Goal: Communication & Community: Answer question/provide support

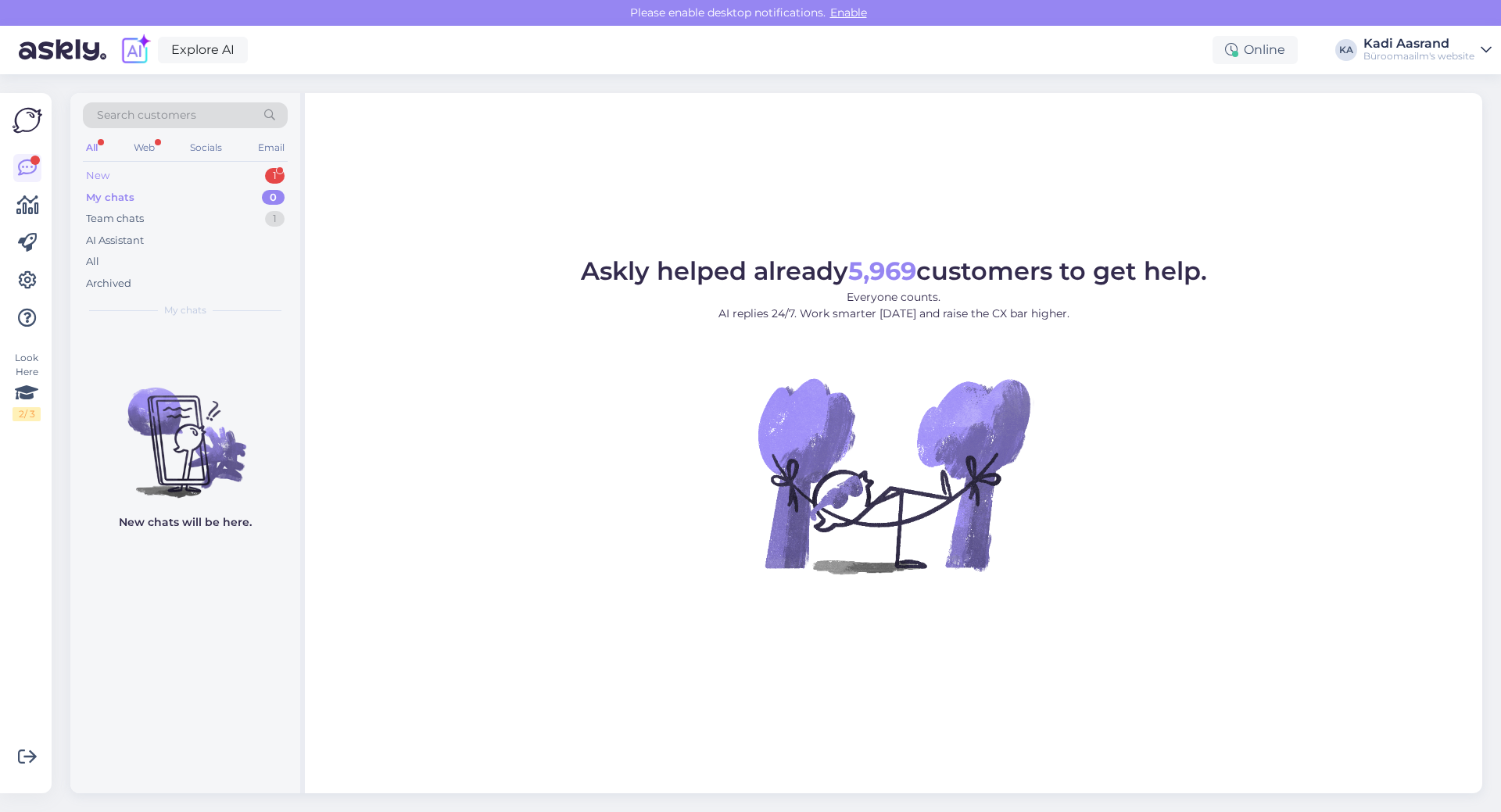
click at [177, 170] on div "New 1" at bounding box center [185, 175] width 205 height 22
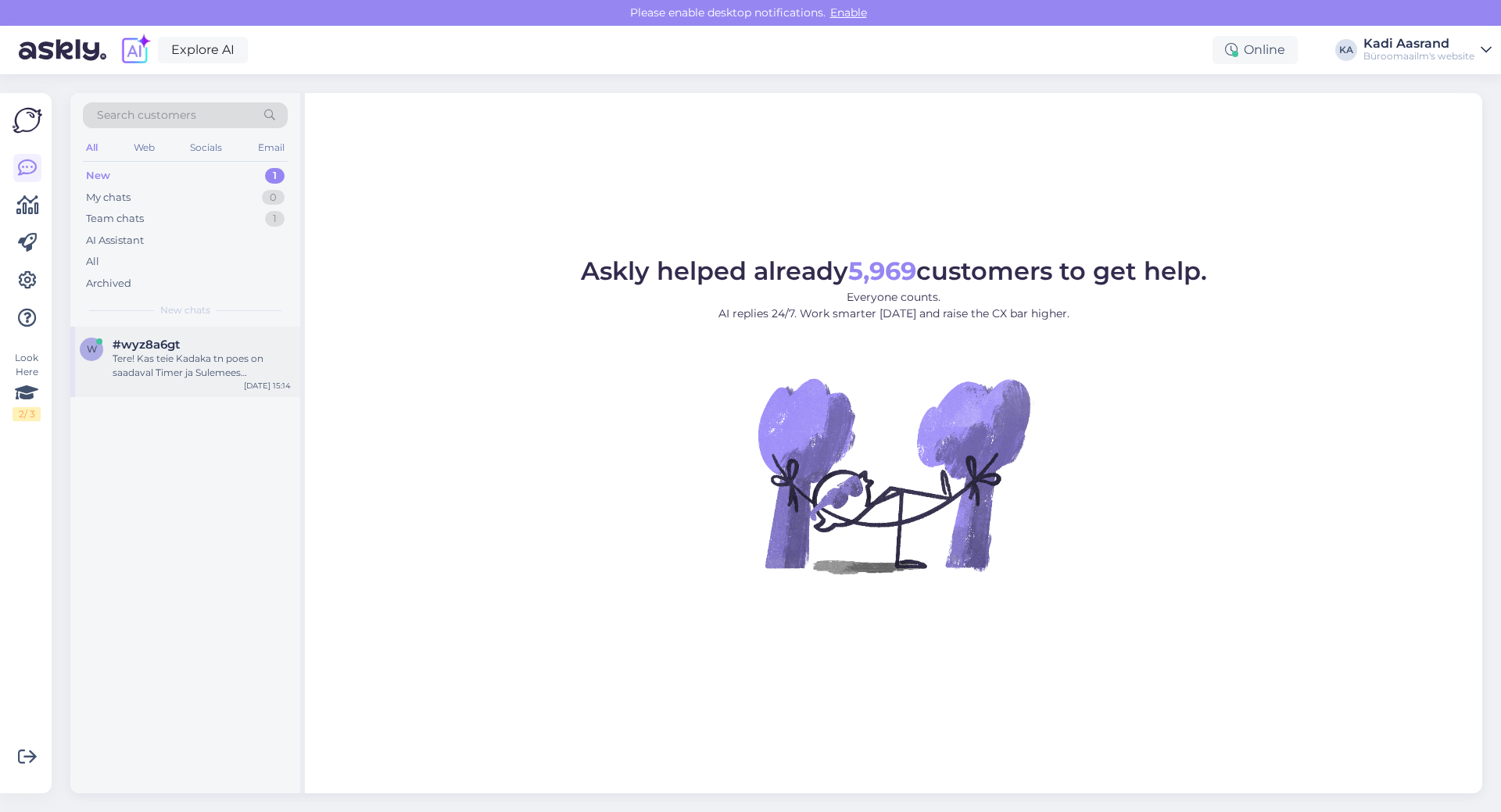
click at [204, 357] on div "Tere! Kas teie Kadaka tn poes on saadaval Timer ja Sulemees taskukalendrid 2026?" at bounding box center [201, 366] width 178 height 28
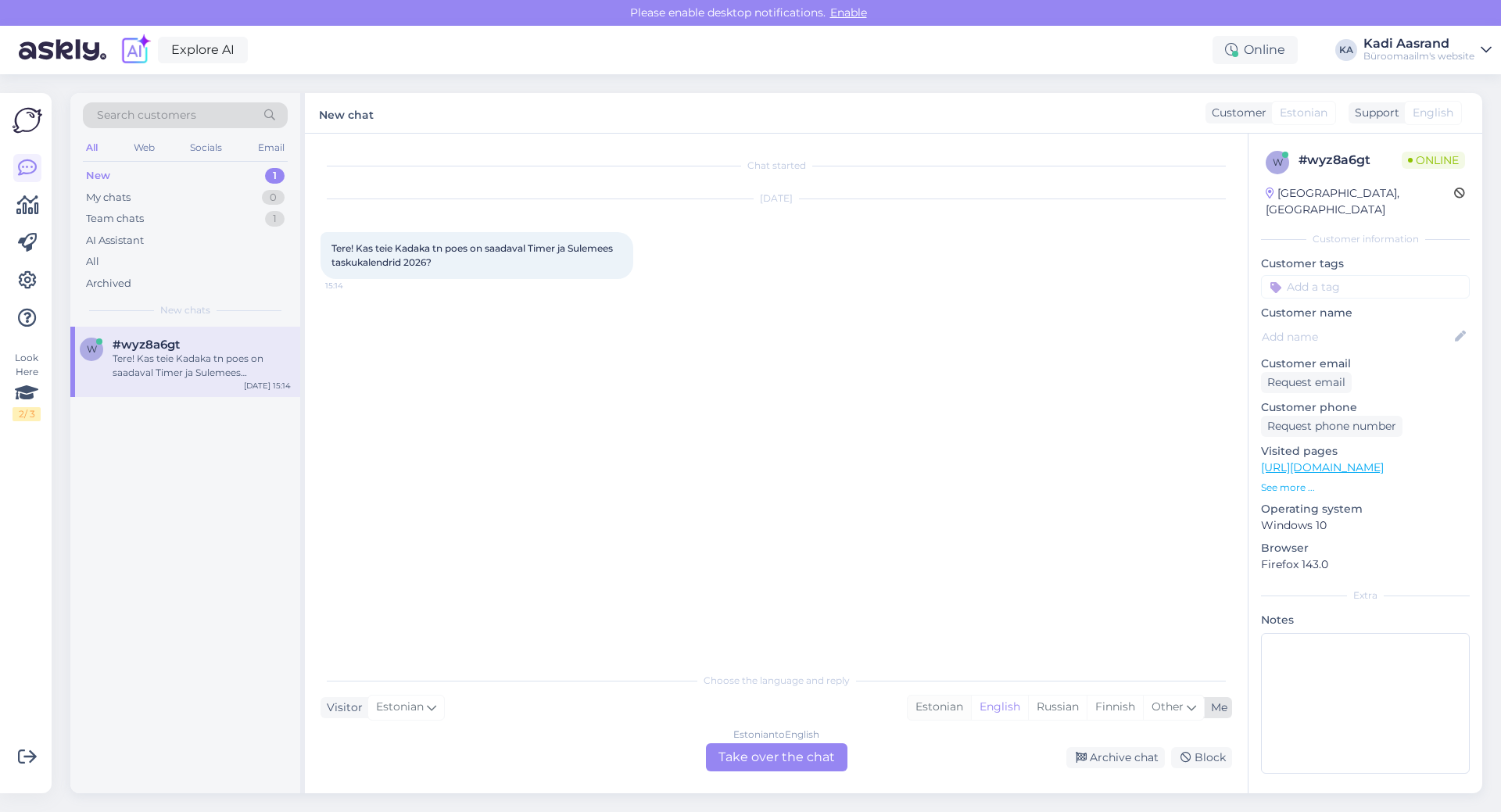
click at [932, 707] on div "Estonian" at bounding box center [939, 707] width 64 height 23
click at [819, 759] on div "Estonian to Estonian Take over the chat" at bounding box center [776, 757] width 141 height 28
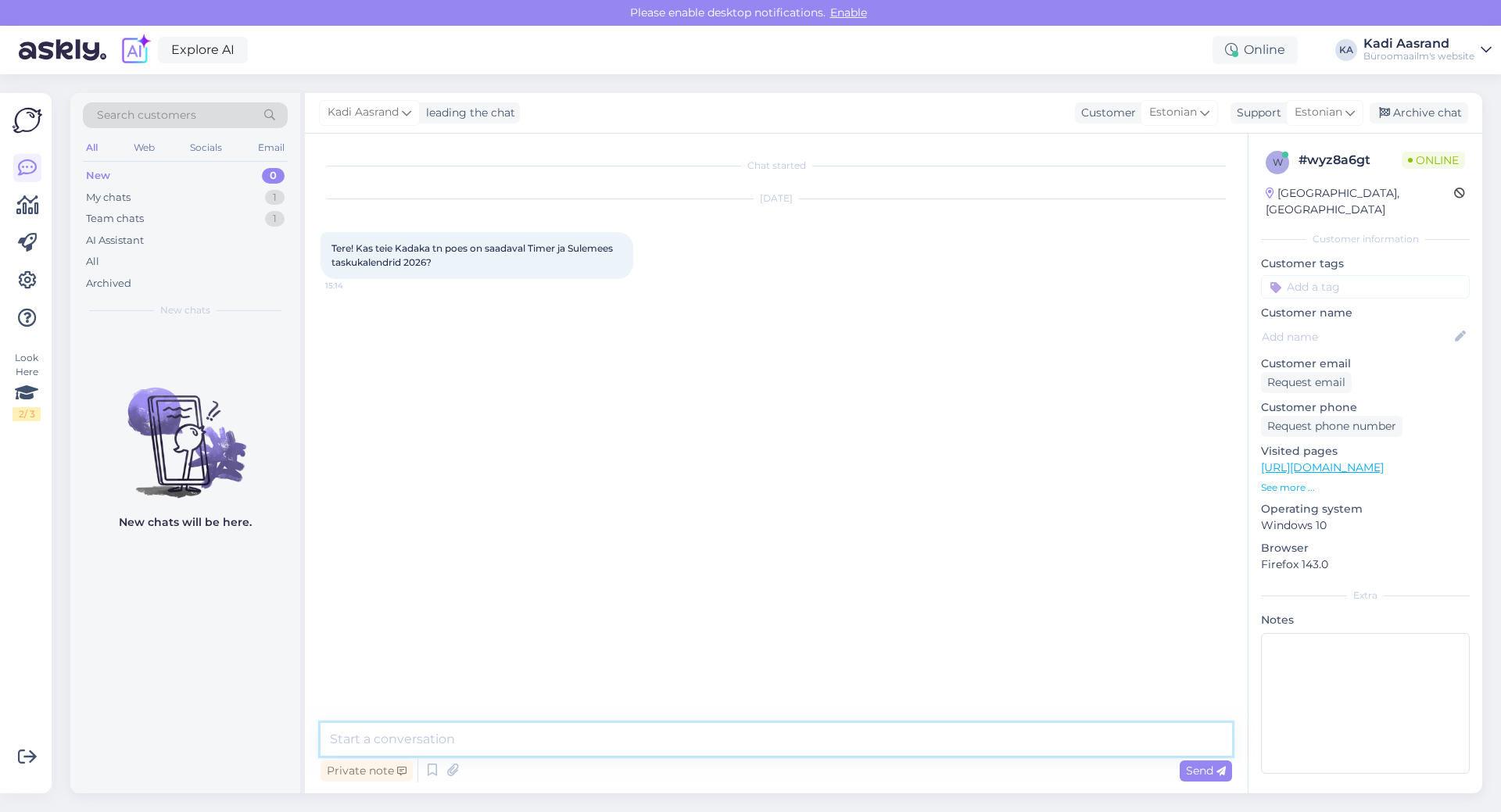
click at [553, 723] on textarea at bounding box center [776, 740] width 911 height 33
paste textarea "[PHONE_NUMBER]"
type textarea "[PERSON_NAME], soovitan helistada otse kauplusesse ja uurida [PHONE_NUMBER]"
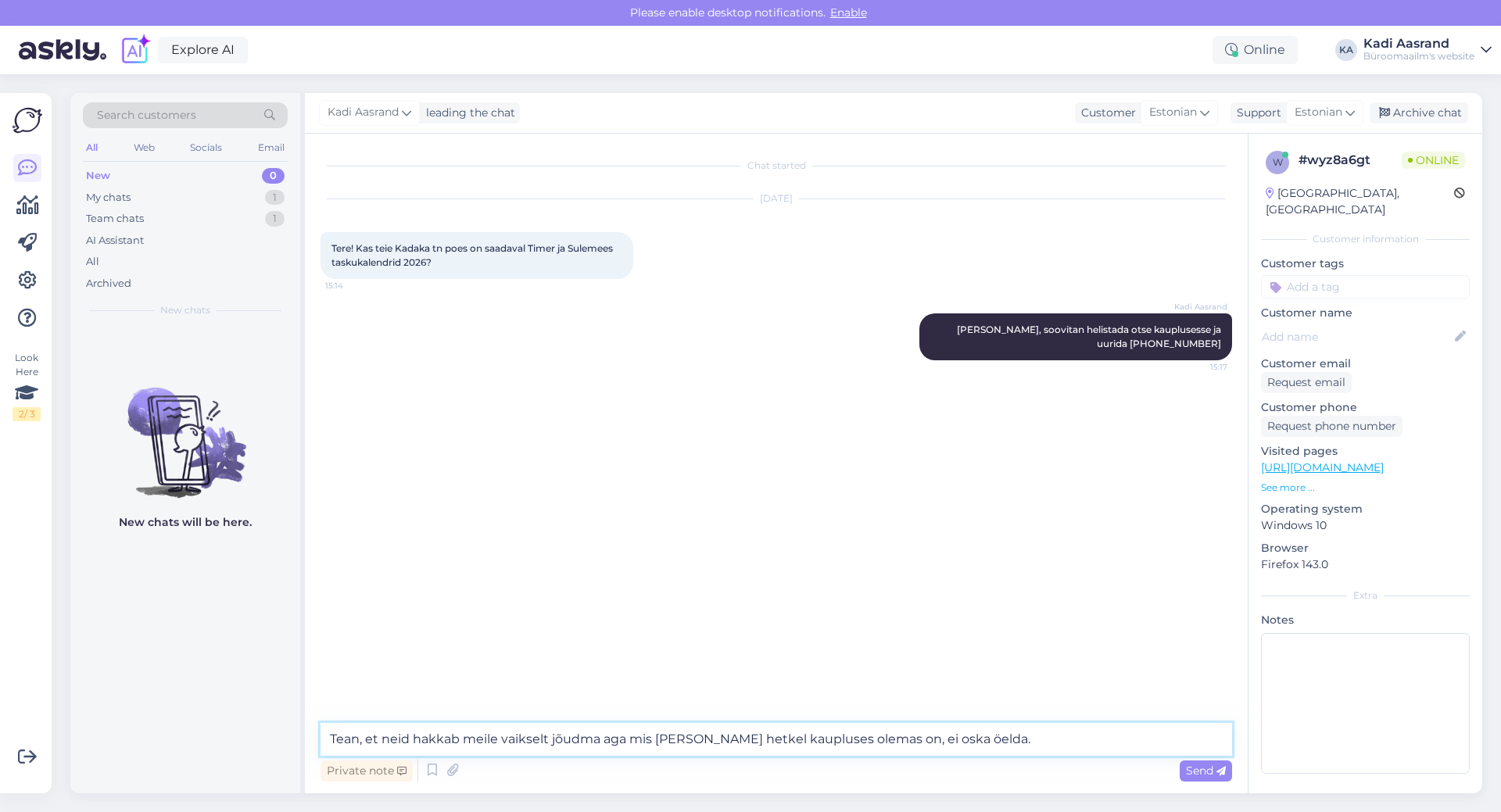
click at [939, 742] on textarea "Tean, et neid hakkab meile vaikselt jõudma aga mis [PERSON_NAME] hetkel kauplus…" at bounding box center [776, 740] width 911 height 33
type textarea "Tean, et neid hakkab meile vaikselt jõudma aga mis [PERSON_NAME] hetkel kauplus…"
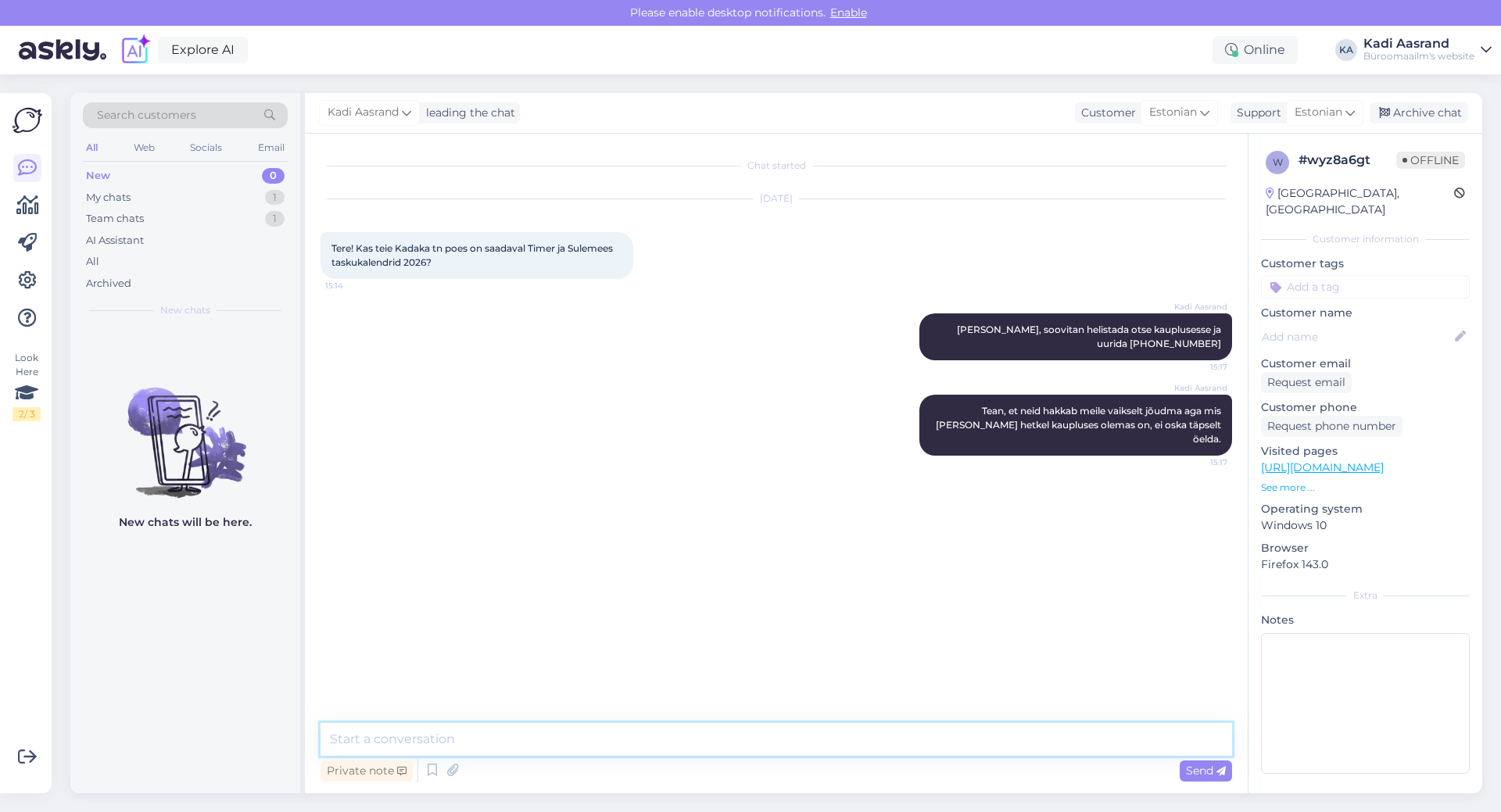
click at [603, 741] on textarea at bounding box center [776, 740] width 911 height 33
paste textarea "[URL][DOMAIN_NAME]"
type textarea "Hetkel näitaks nagu sellist valikut, kui valida Kadaka kaupluse saadavuse [URL]…"
